Goal: Task Accomplishment & Management: Complete application form

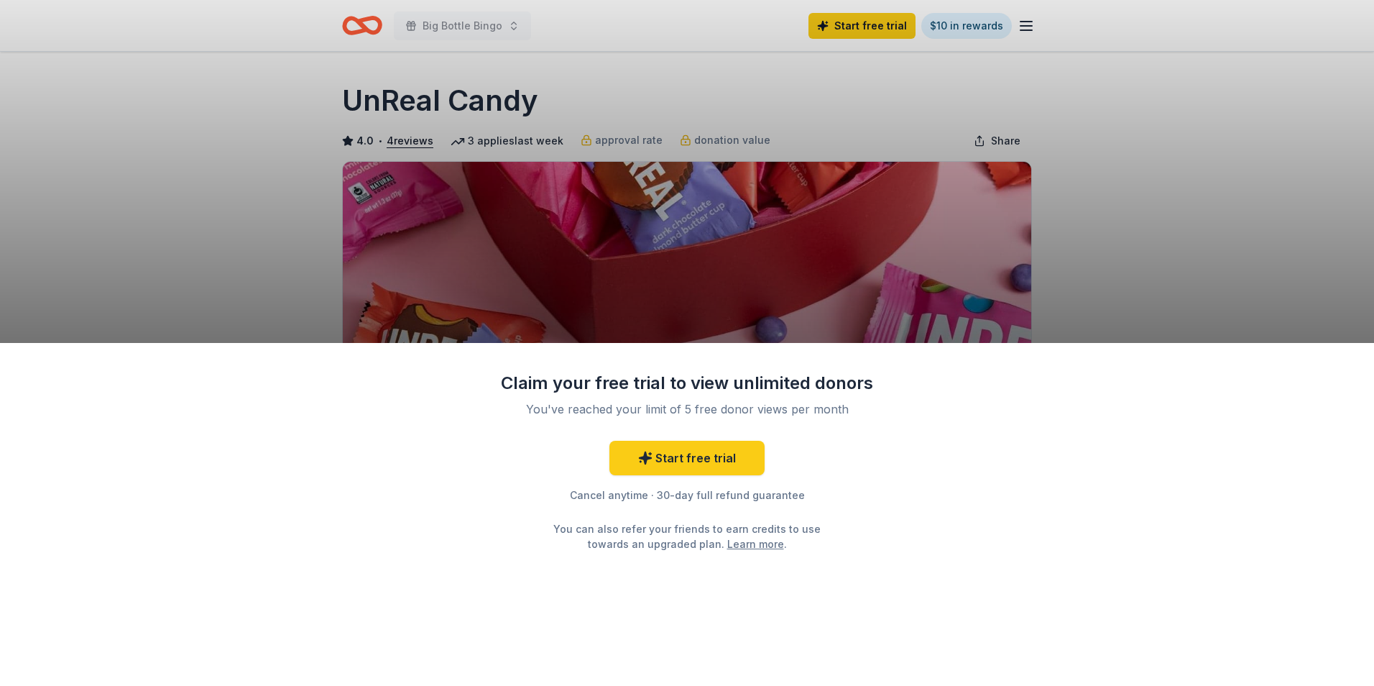
click at [807, 79] on div "Claim your free trial to view unlimited donors You've reached your limit of 5 f…" at bounding box center [687, 343] width 1374 height 686
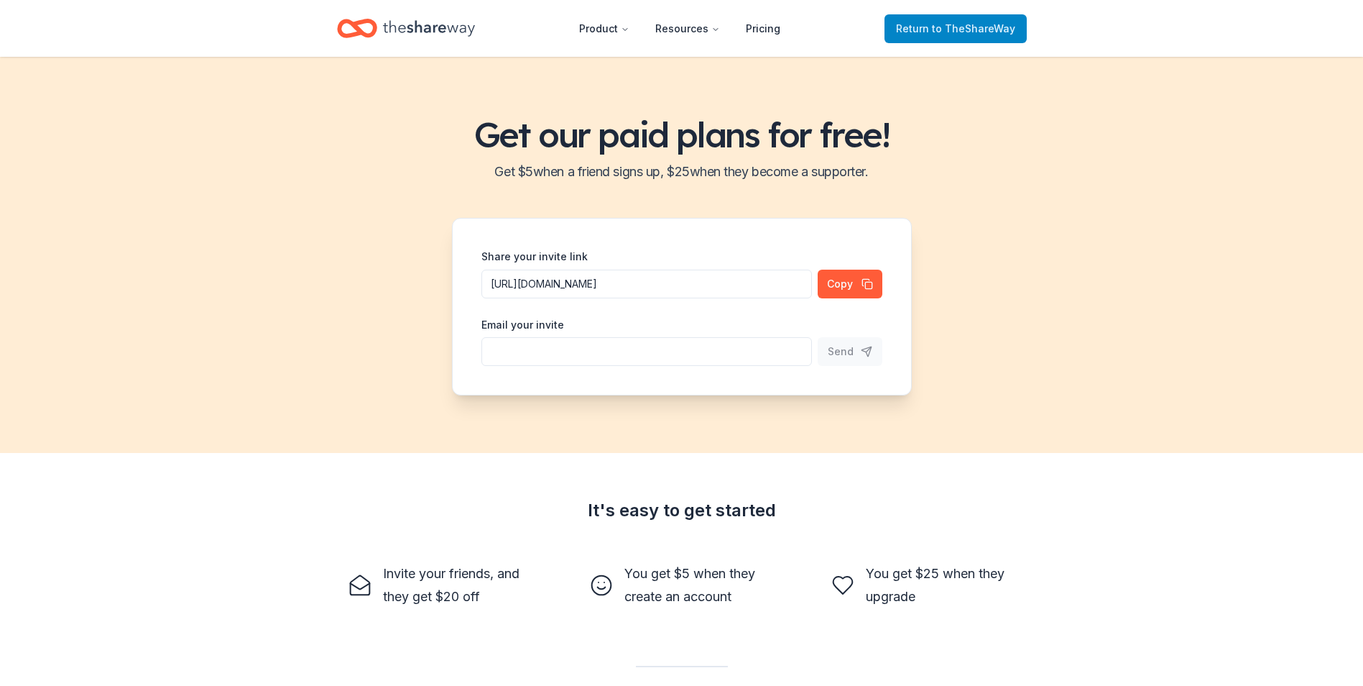
click at [919, 24] on span "Return to TheShareWay" at bounding box center [955, 28] width 119 height 17
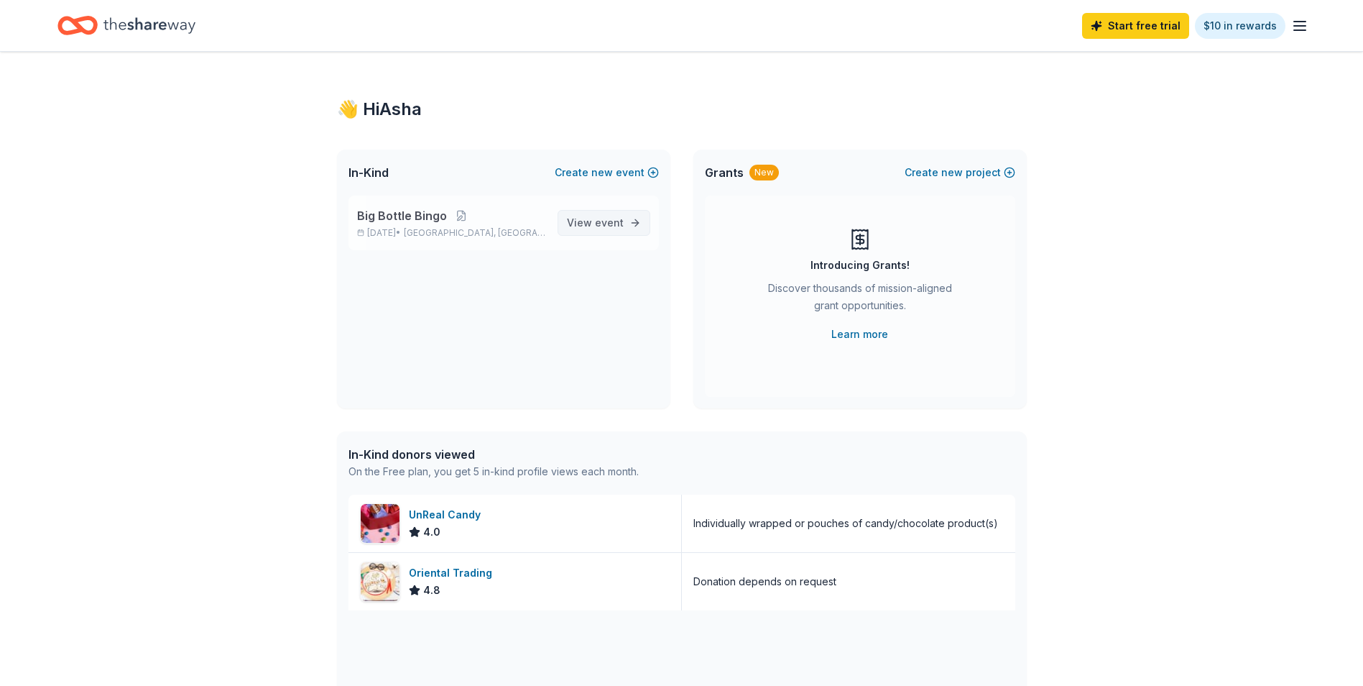
click at [583, 226] on span "View event" at bounding box center [595, 222] width 57 height 17
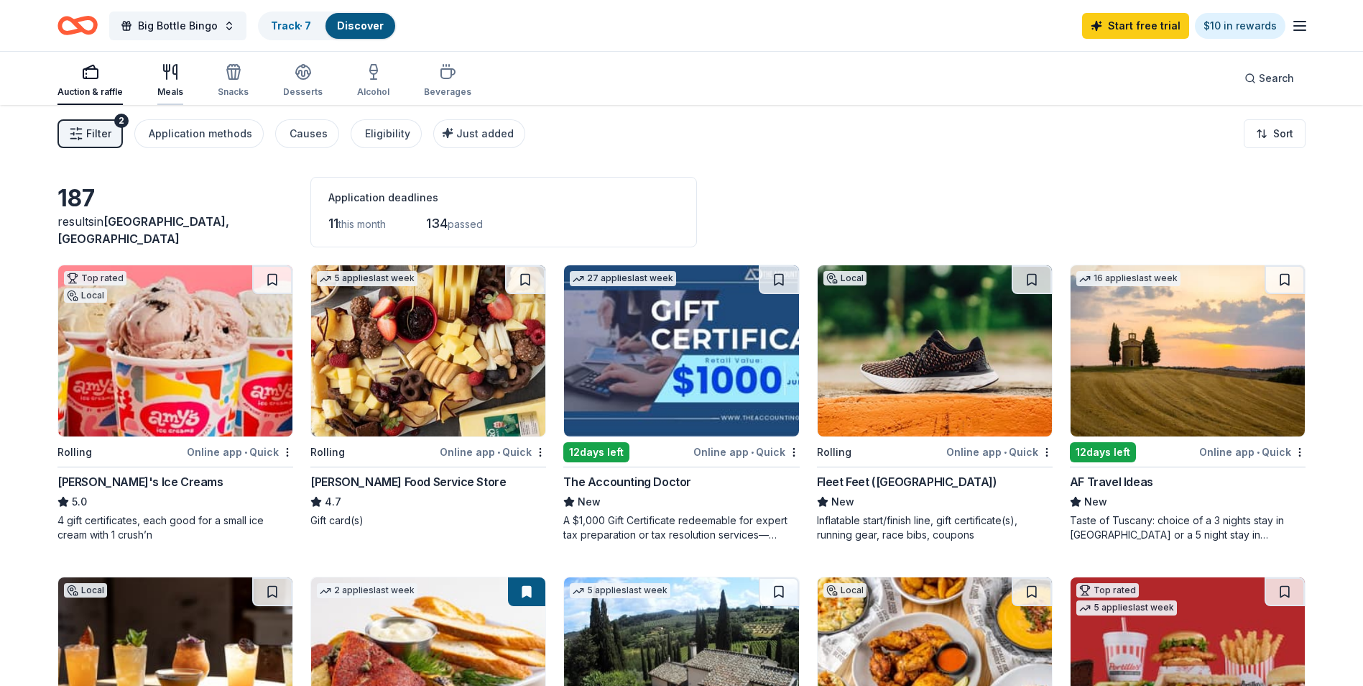
click at [168, 78] on icon "button" at bounding box center [170, 71] width 17 height 17
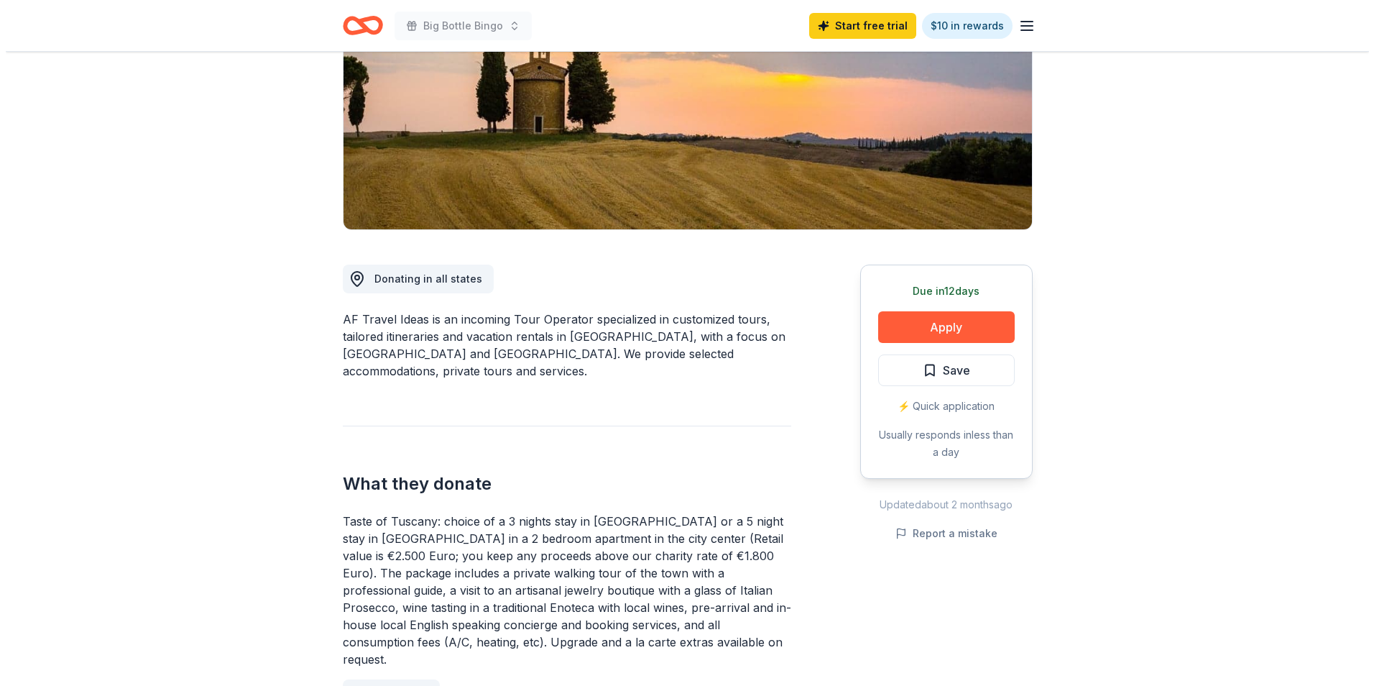
scroll to position [208, 0]
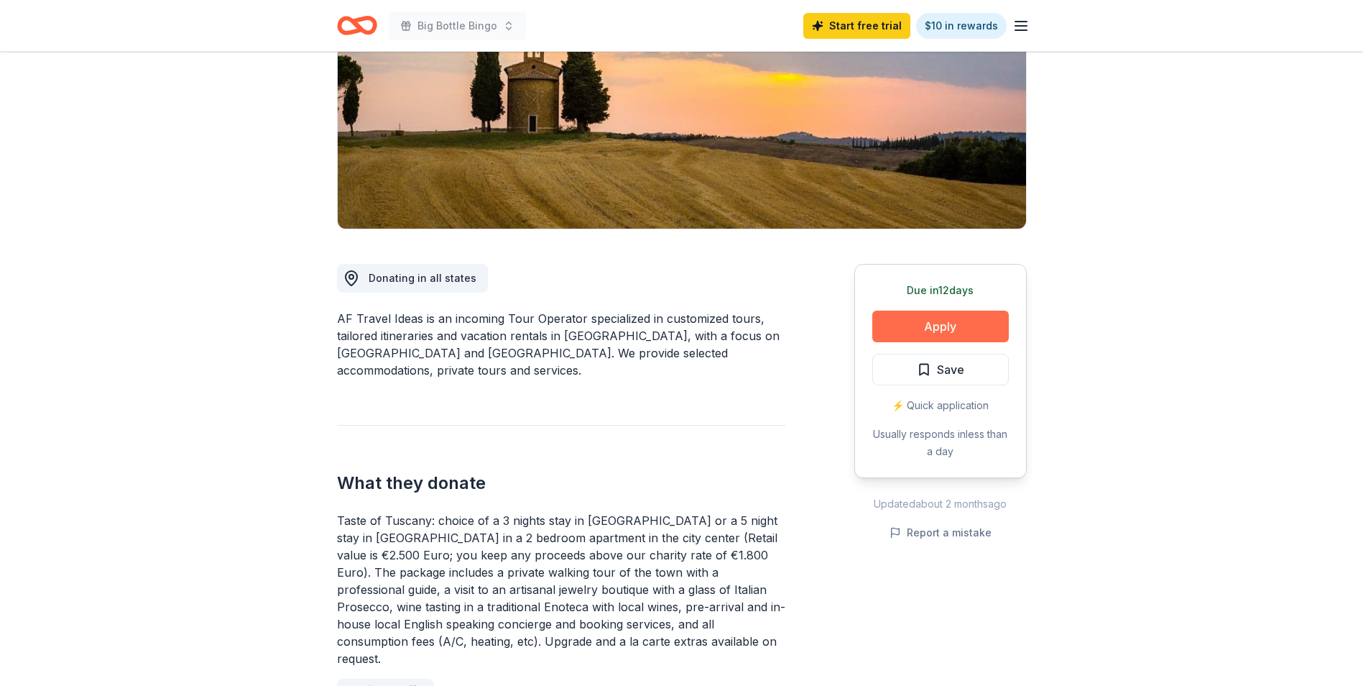
click at [954, 331] on button "Apply" at bounding box center [941, 326] width 137 height 32
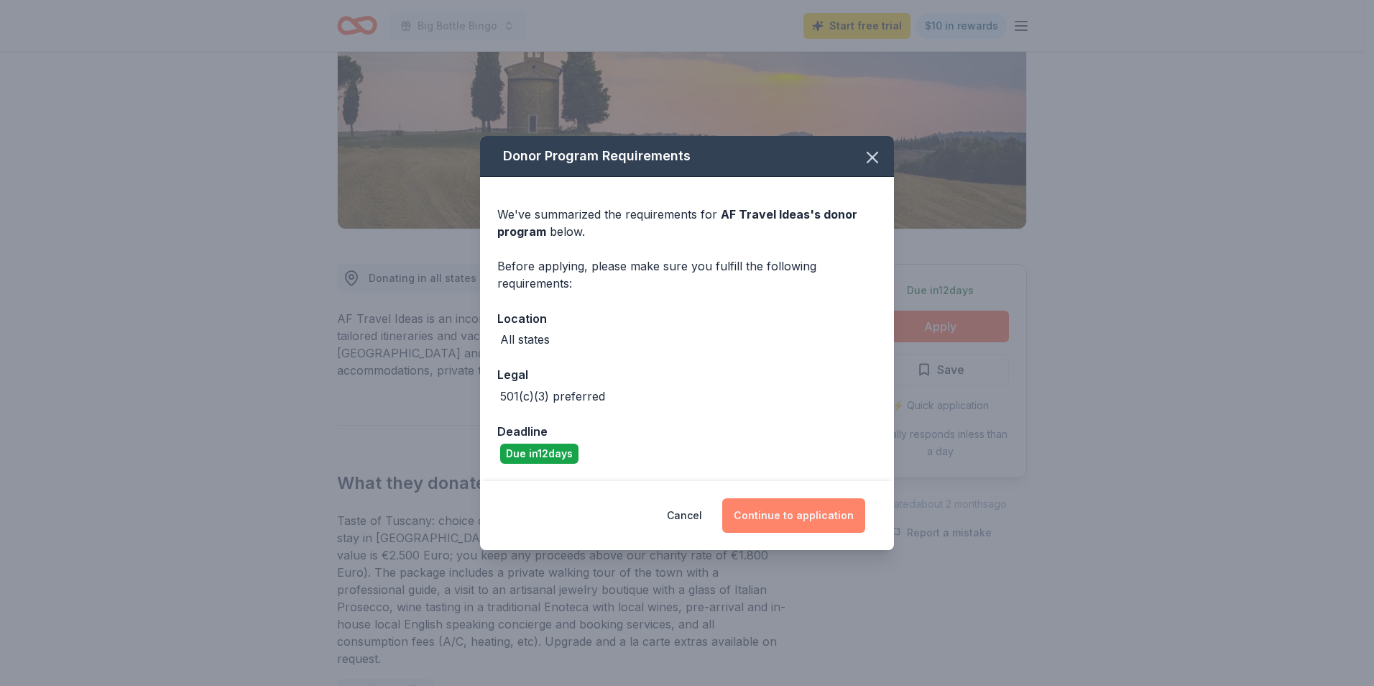
click at [779, 506] on button "Continue to application" at bounding box center [793, 515] width 143 height 34
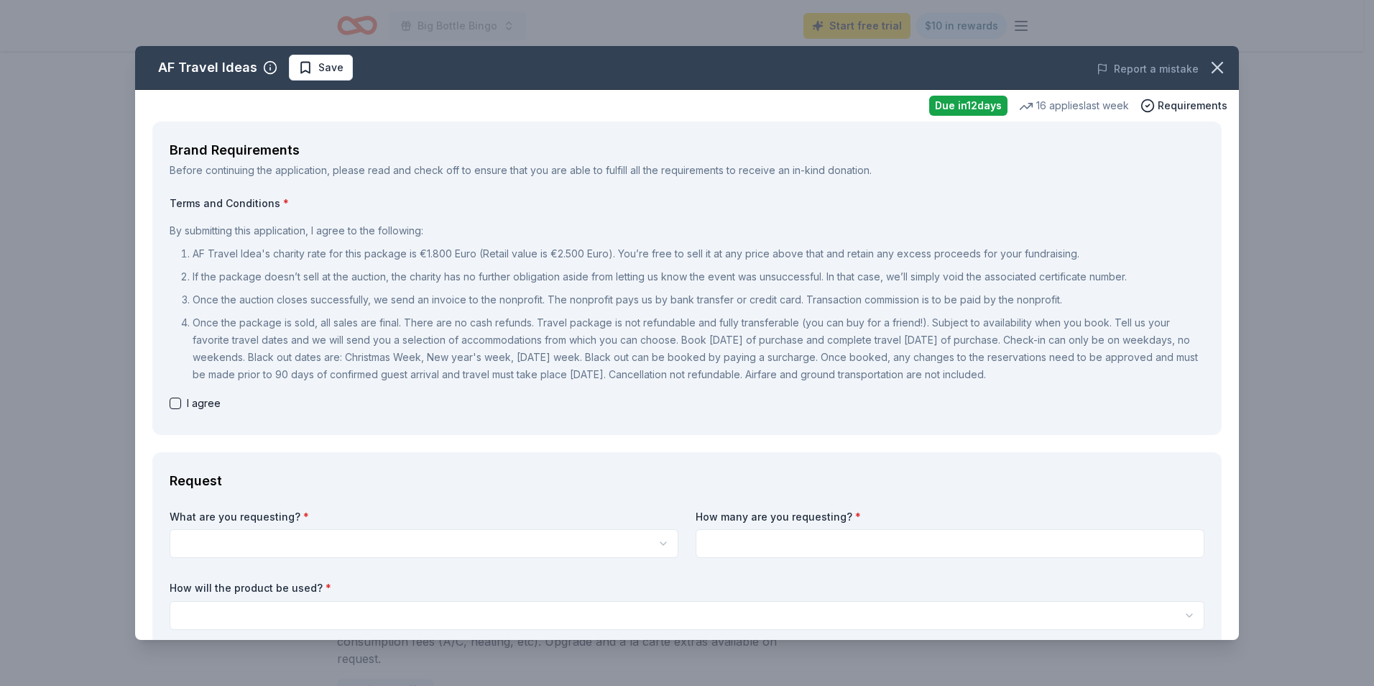
scroll to position [65, 0]
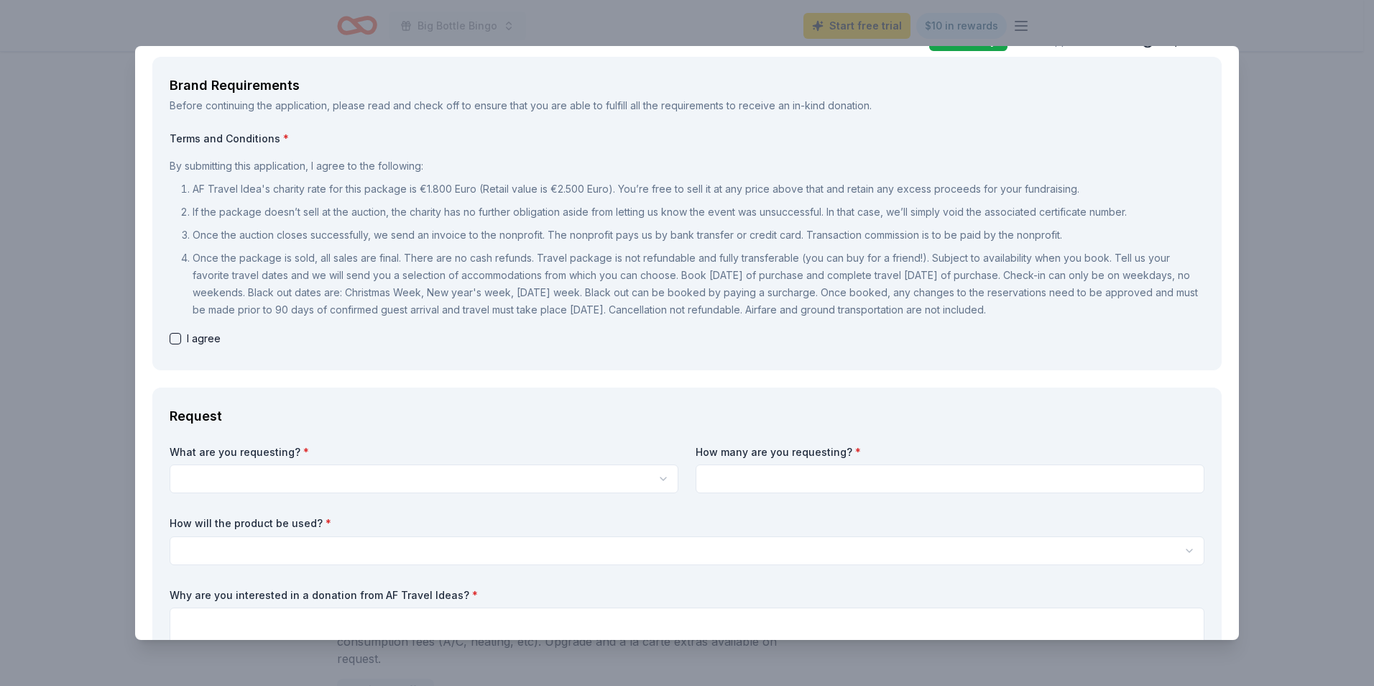
click at [1281, 78] on div "AF Travel Ideas Save Report a mistake Due [DATE] 16 applies last week Requireme…" at bounding box center [687, 343] width 1374 height 686
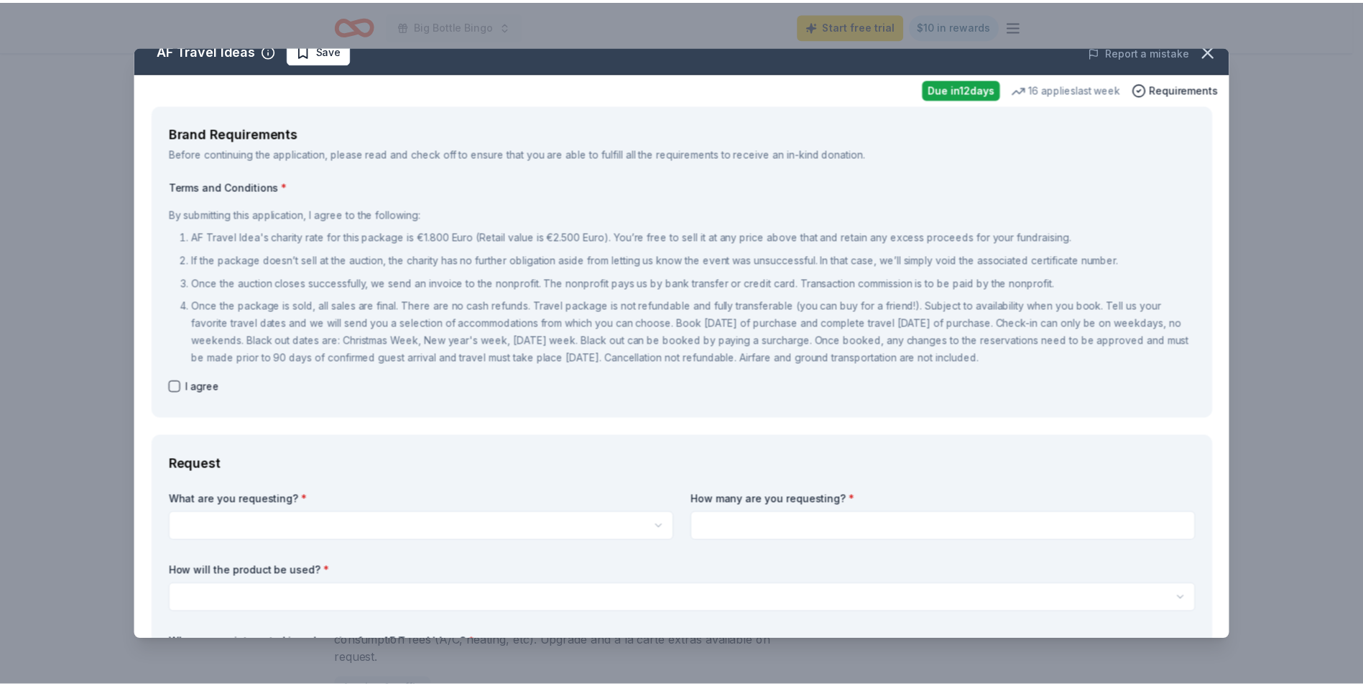
scroll to position [0, 0]
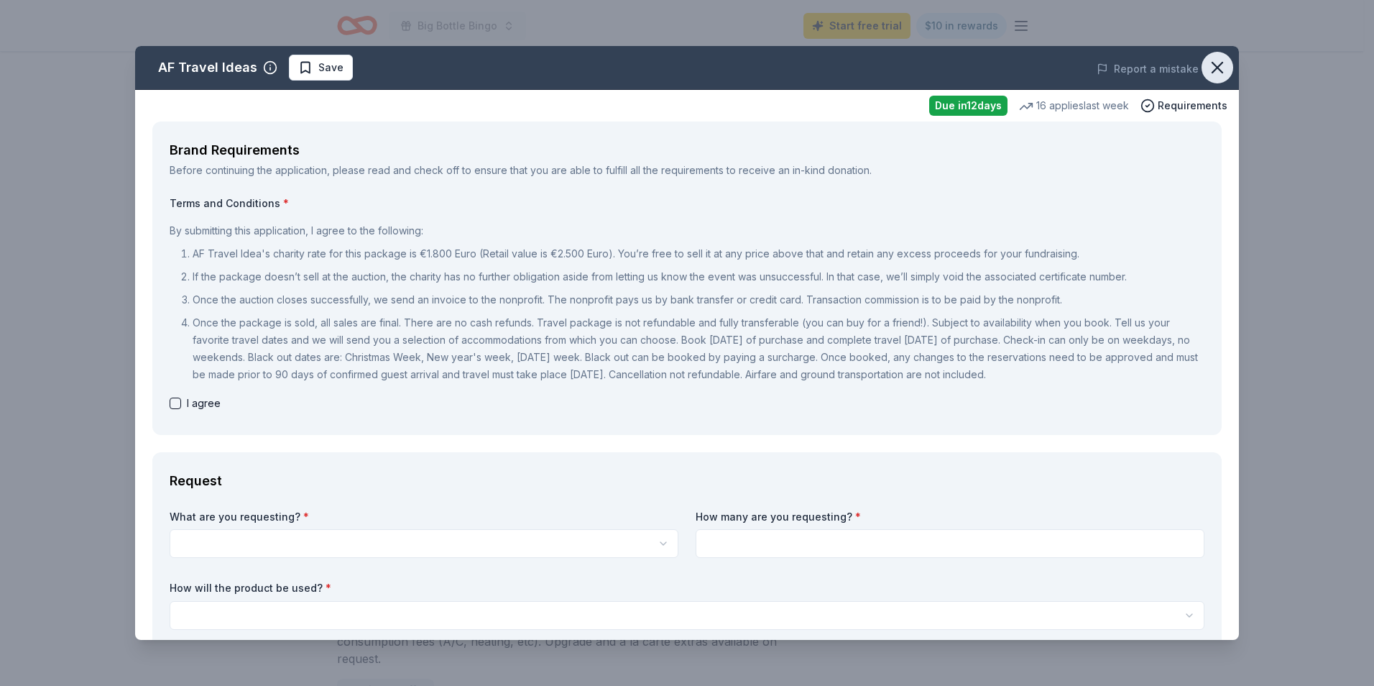
click at [1209, 64] on icon "button" at bounding box center [1217, 67] width 20 height 20
